Goal: Check status: Check status

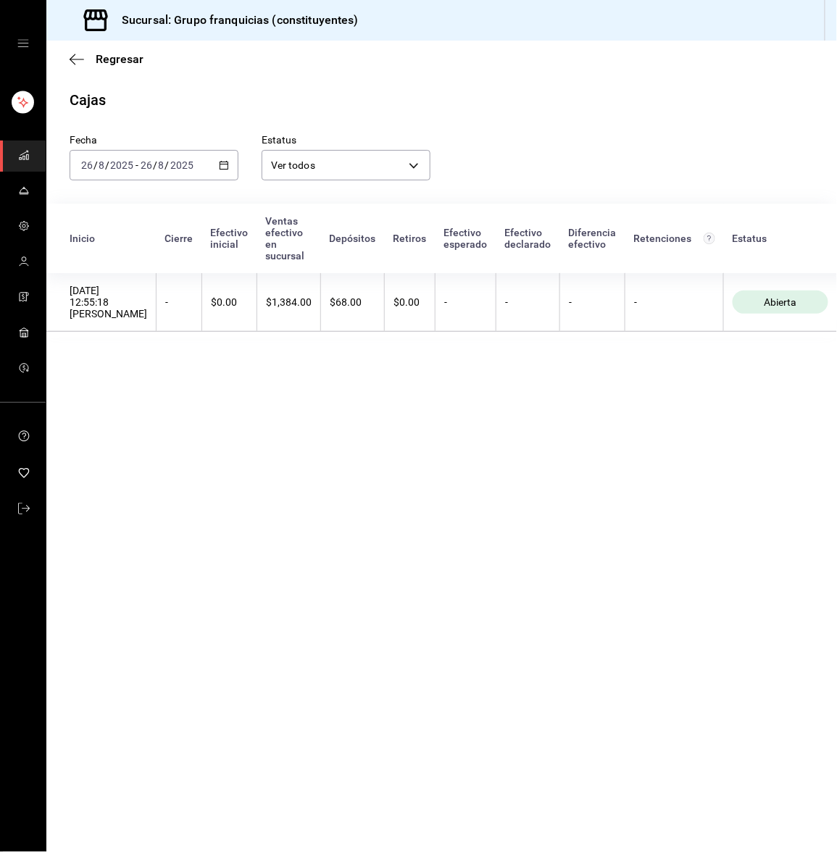
click at [133, 150] on div "[DATE] [DATE] - [DATE] [DATE]" at bounding box center [154, 165] width 169 height 30
click at [112, 201] on span "Hoy" at bounding box center [138, 208] width 112 height 15
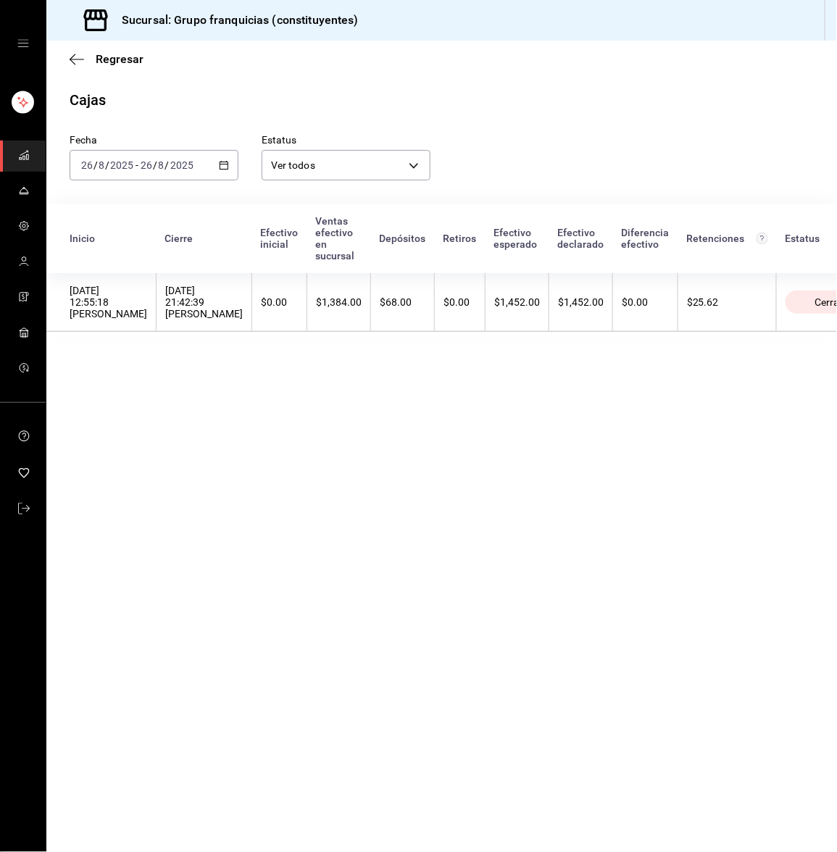
click at [134, 154] on div "[DATE] [DATE] - [DATE] [DATE]" at bounding box center [154, 165] width 169 height 30
click at [101, 245] on span "Ayer" at bounding box center [138, 241] width 112 height 15
click at [131, 154] on div "[DATE] [DATE] - [DATE] [DATE]" at bounding box center [154, 165] width 169 height 30
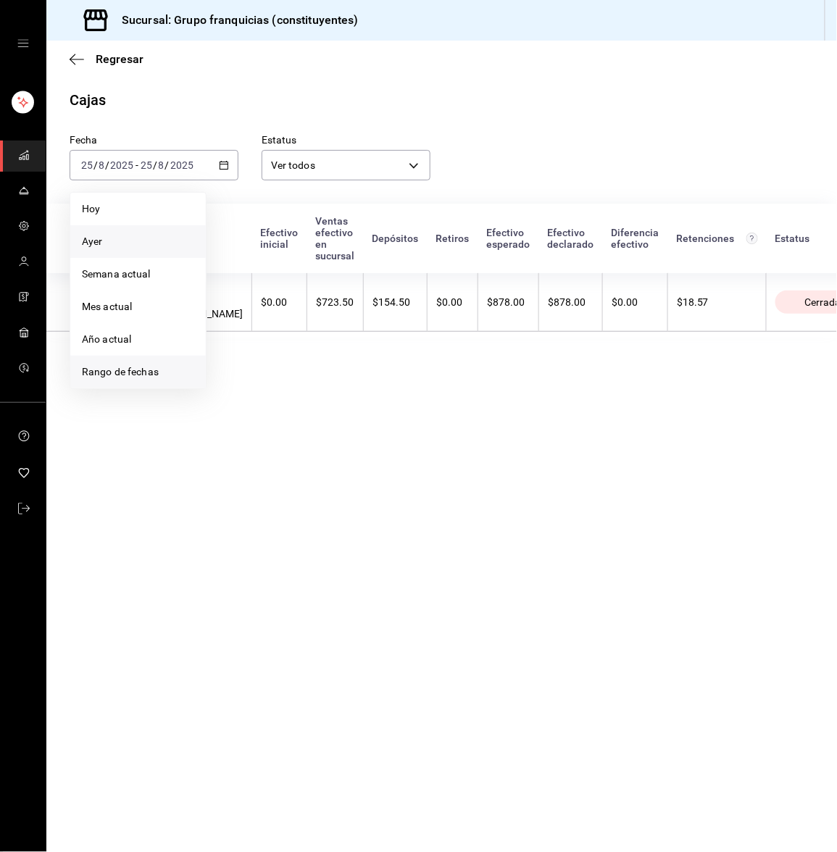
click at [103, 361] on li "Rango de fechas" at bounding box center [138, 372] width 136 height 33
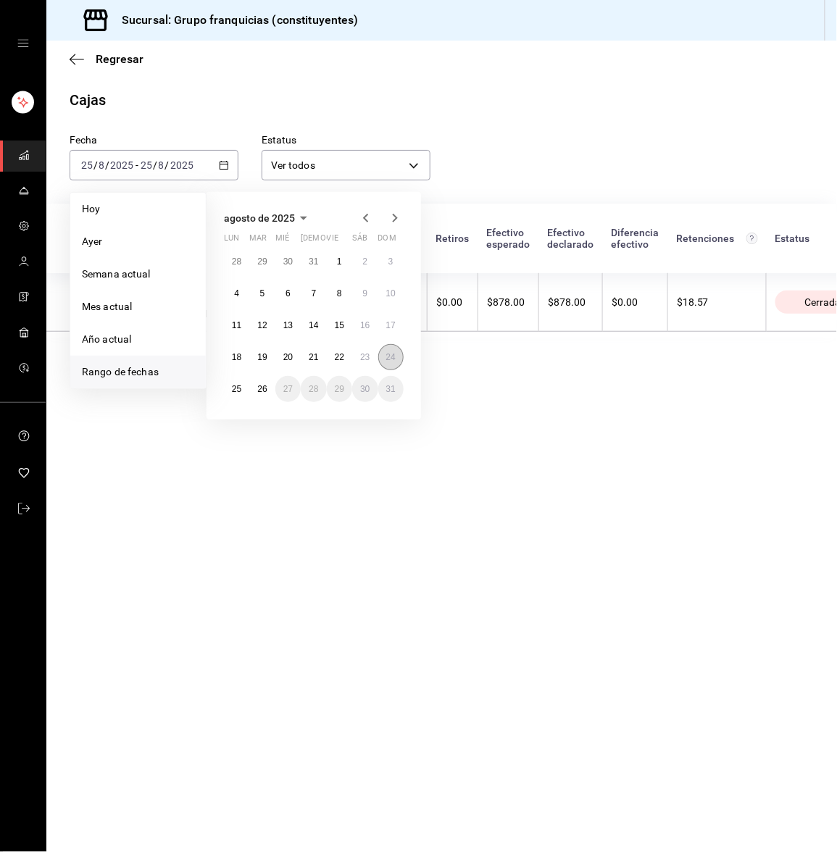
click at [384, 360] on button "24" at bounding box center [390, 357] width 25 height 26
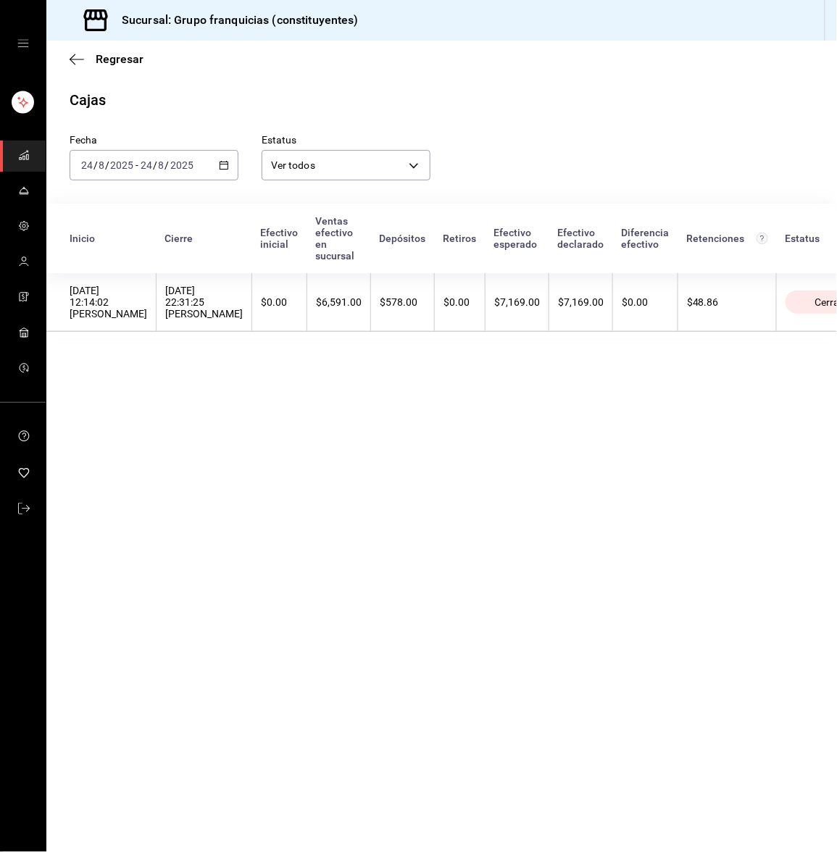
click at [194, 167] on div "[DATE] [DATE]" at bounding box center [166, 165] width 57 height 12
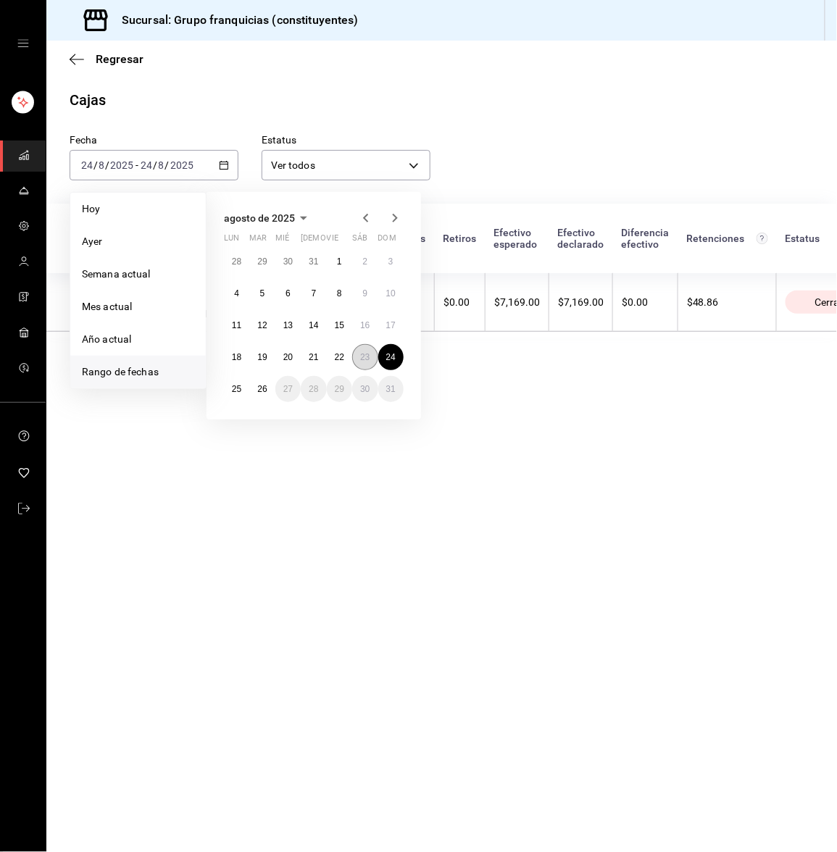
click at [363, 354] on abbr "23" at bounding box center [364, 357] width 9 height 10
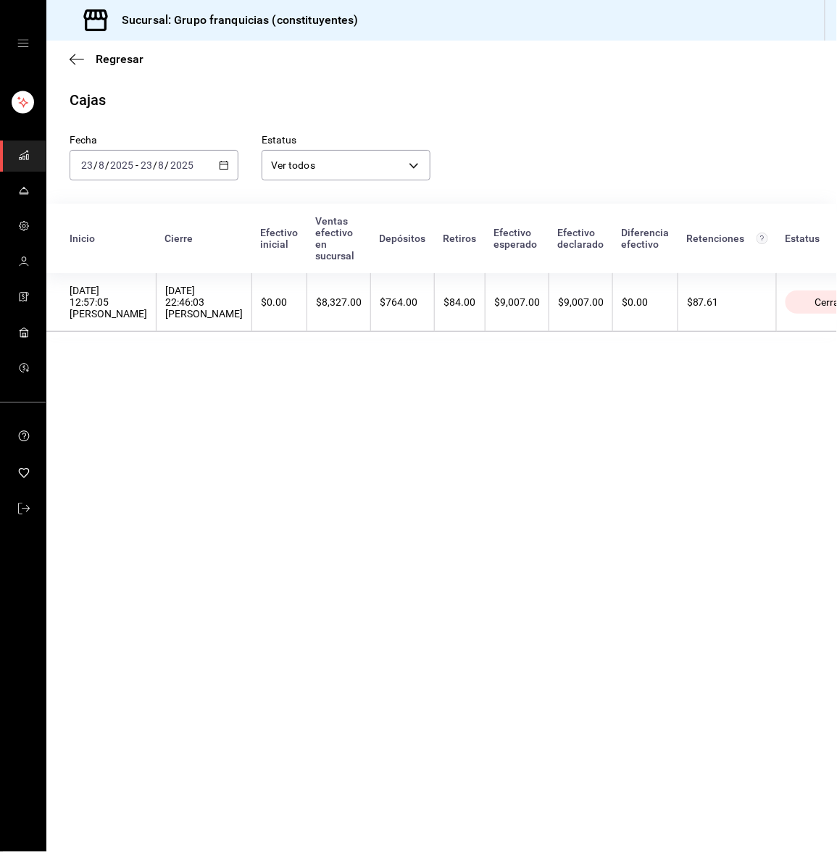
click at [199, 169] on div "[DATE] [DATE] - [DATE] [DATE]" at bounding box center [154, 165] width 169 height 30
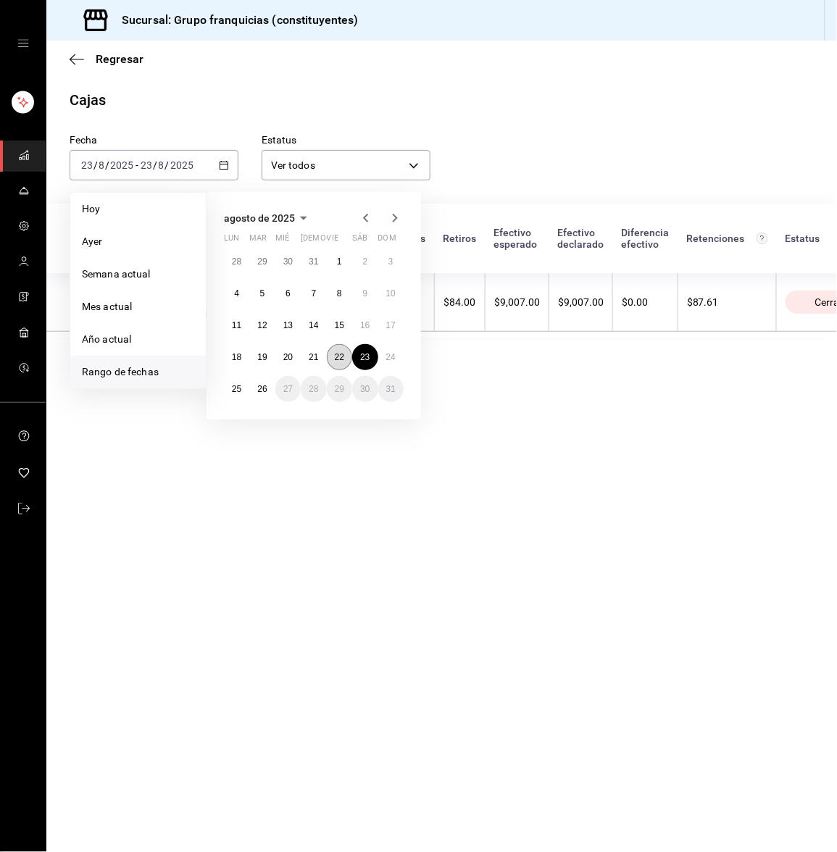
click at [334, 348] on button "22" at bounding box center [339, 357] width 25 height 26
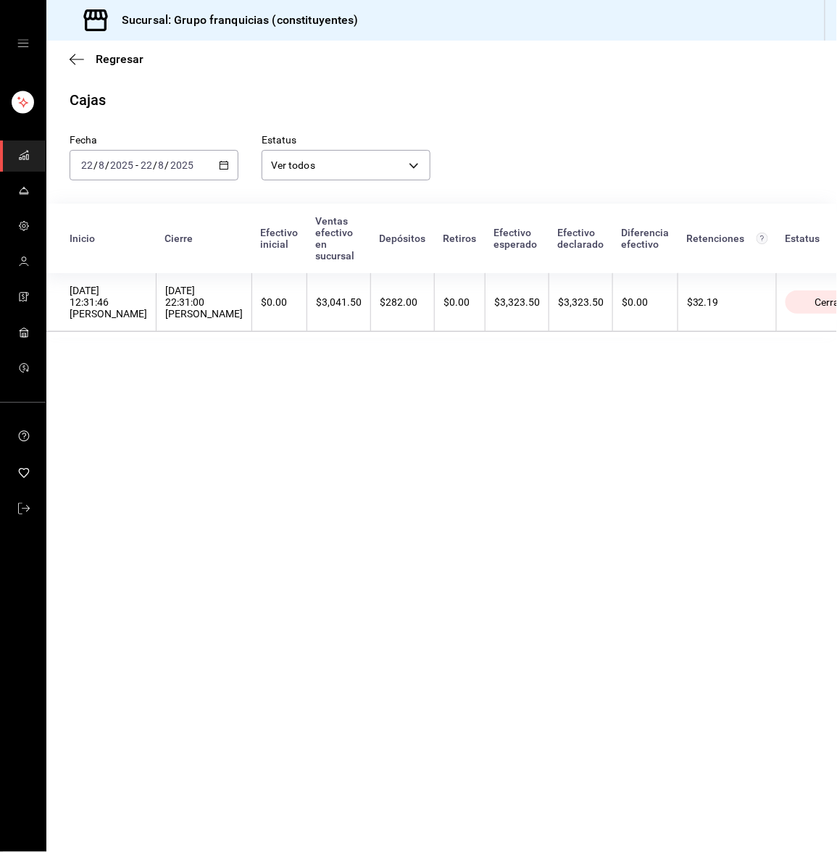
click at [160, 178] on div "[DATE] [DATE] - [DATE] [DATE]" at bounding box center [154, 165] width 169 height 30
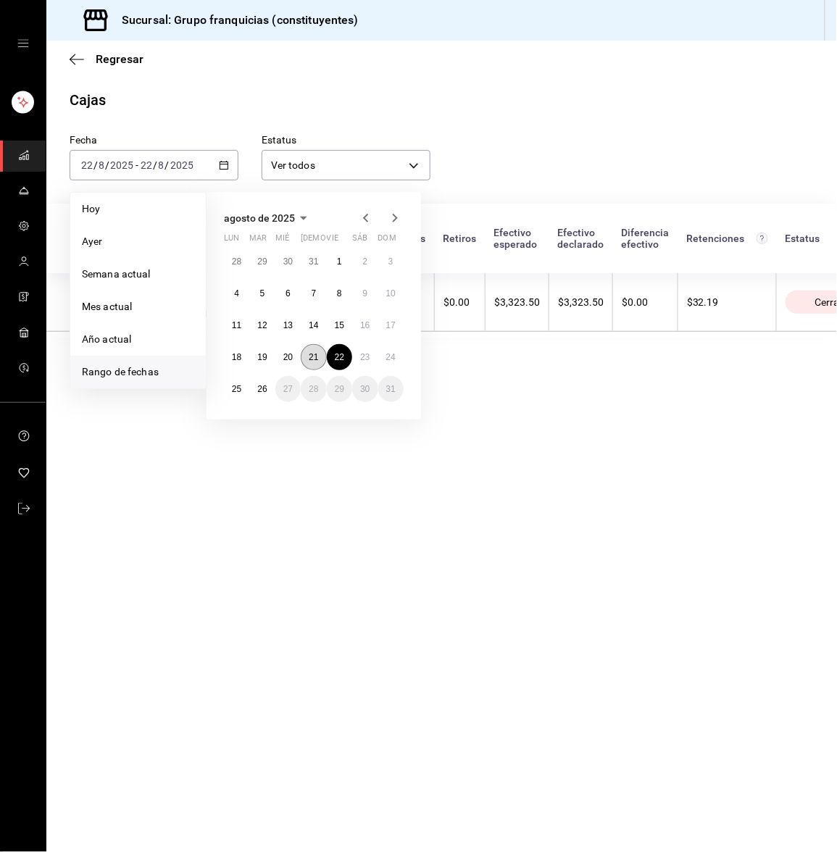
click at [307, 358] on button "21" at bounding box center [313, 357] width 25 height 26
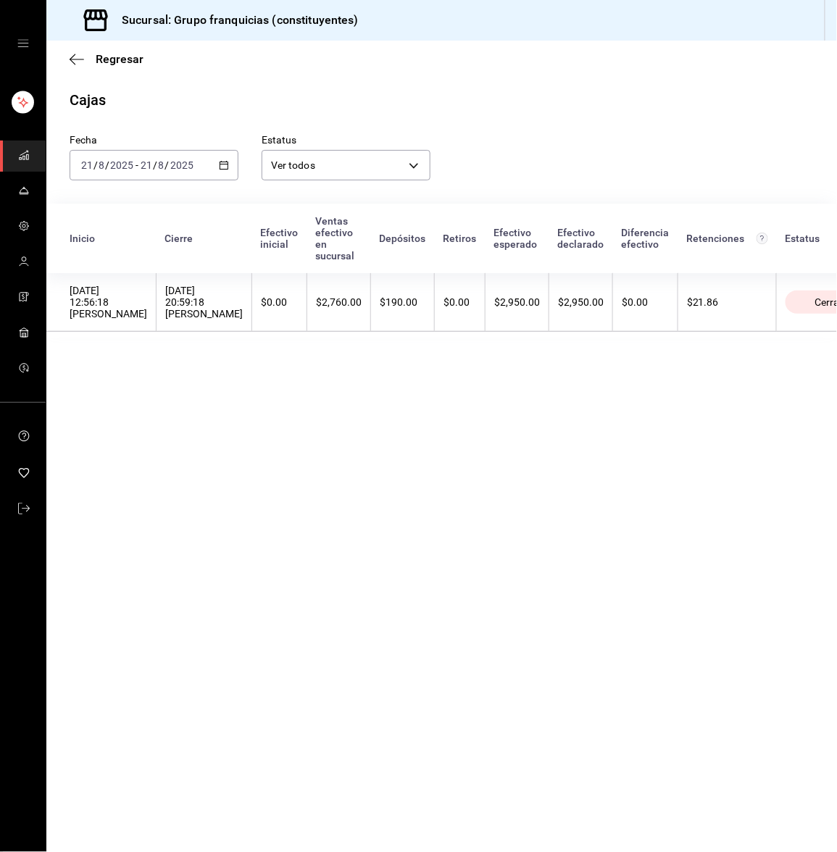
click at [133, 177] on div "[DATE] [DATE] - [DATE] [DATE]" at bounding box center [154, 165] width 169 height 30
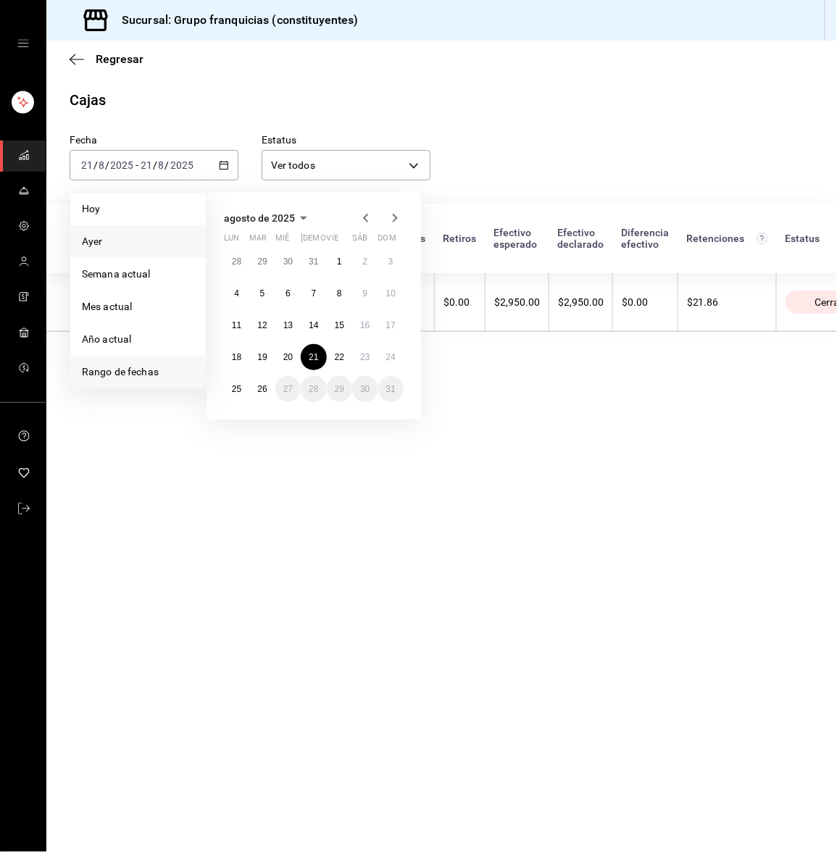
click at [125, 228] on li "Ayer" at bounding box center [138, 241] width 136 height 33
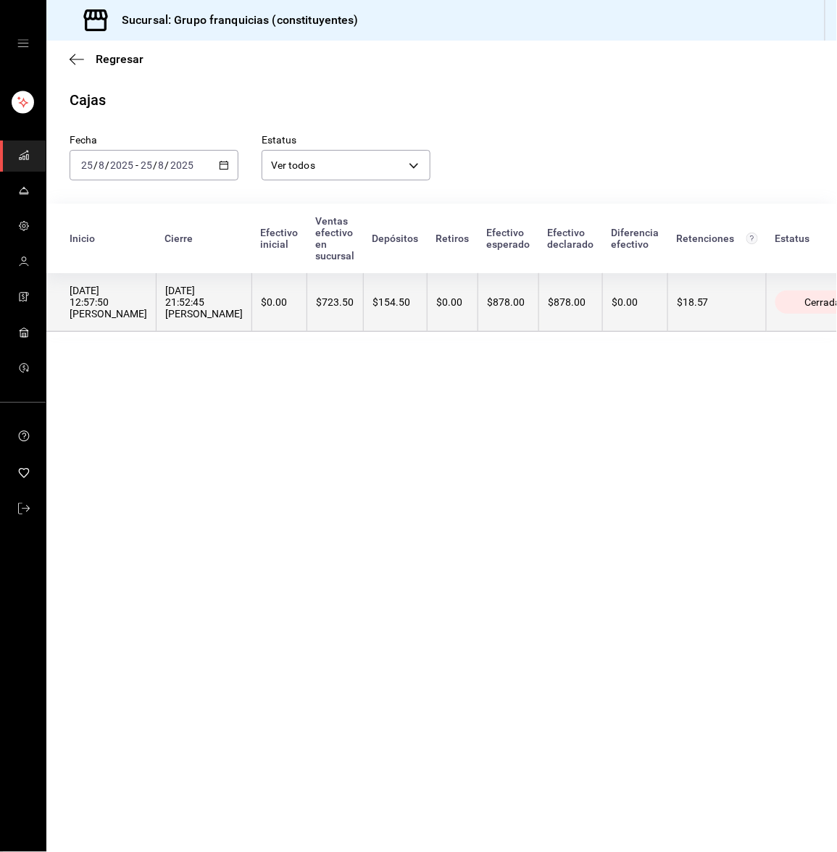
click at [265, 304] on div "$0.00" at bounding box center [279, 302] width 37 height 12
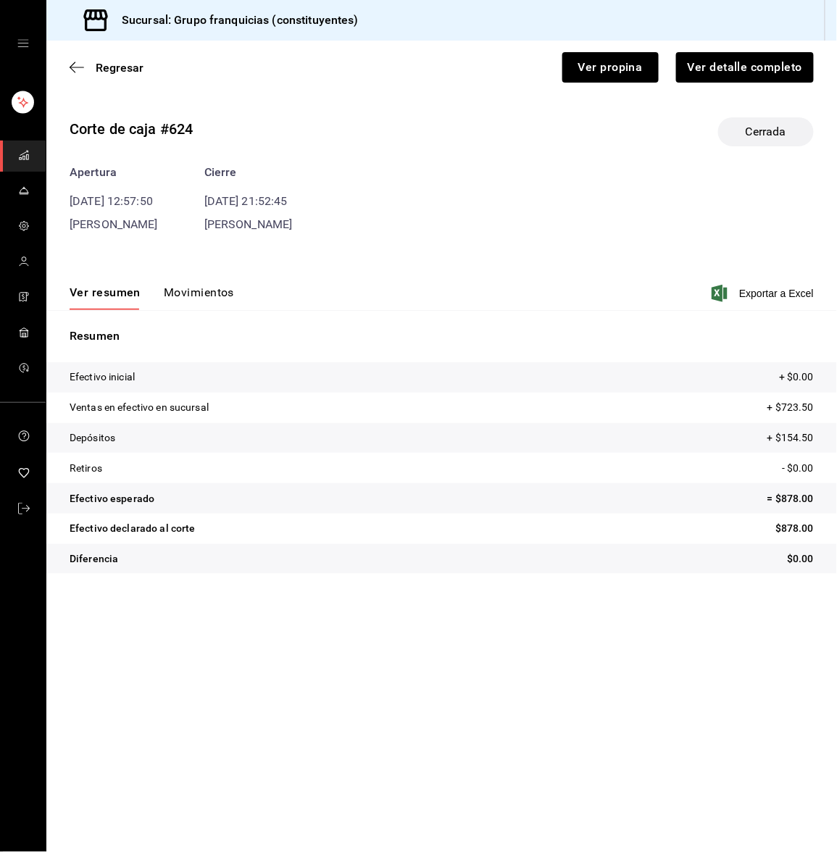
click at [196, 293] on button "Movimientos" at bounding box center [199, 298] width 70 height 25
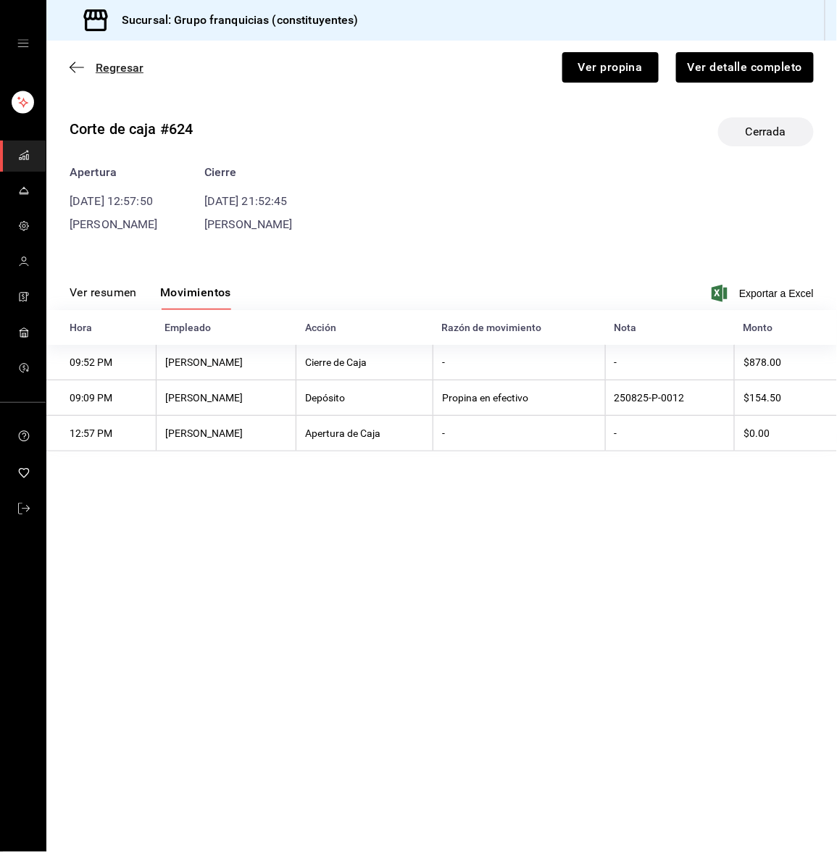
click at [72, 71] on icon "button" at bounding box center [77, 67] width 14 height 13
